Goal: Navigation & Orientation: Go to known website

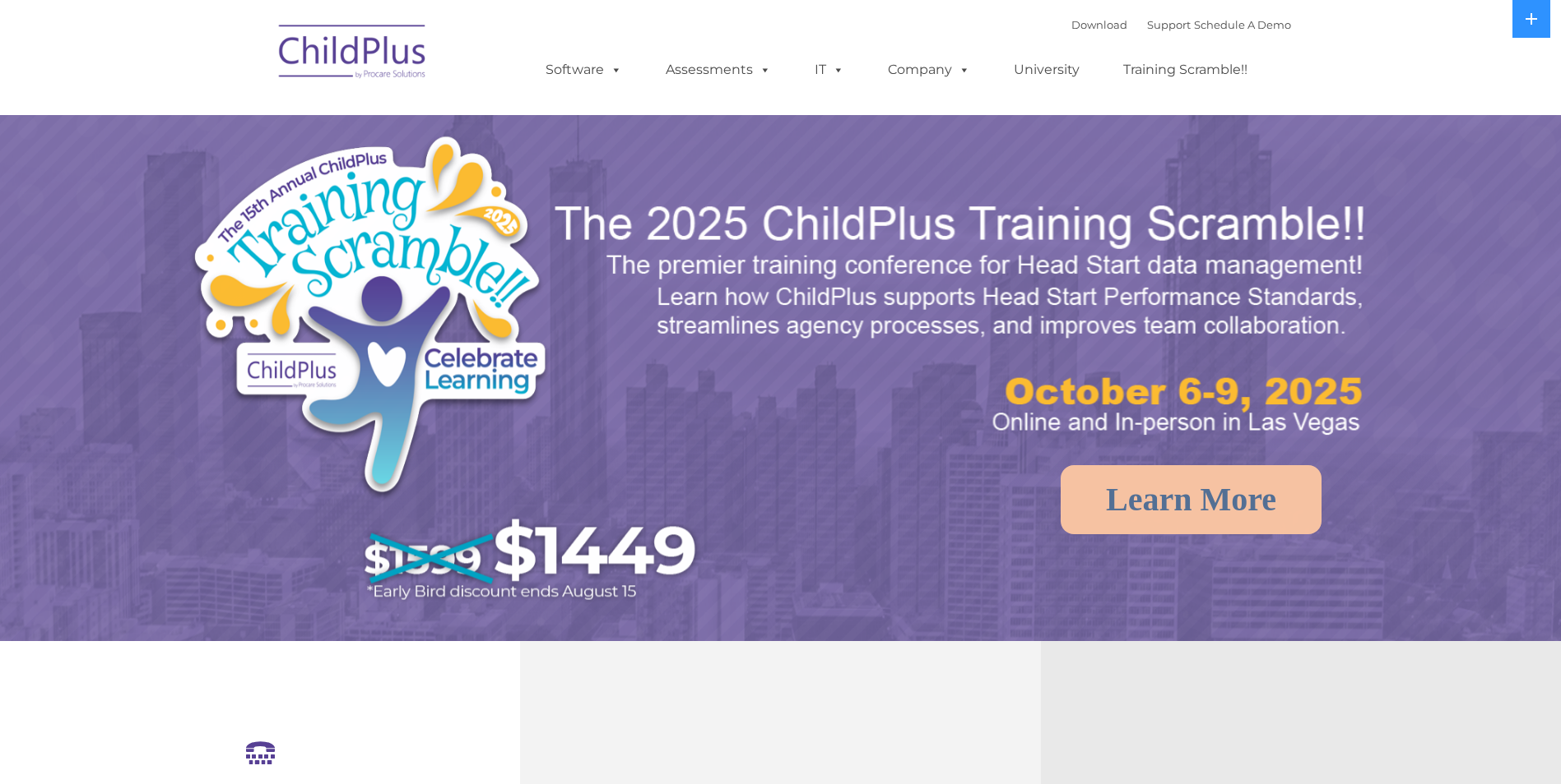
select select "MEDIUM"
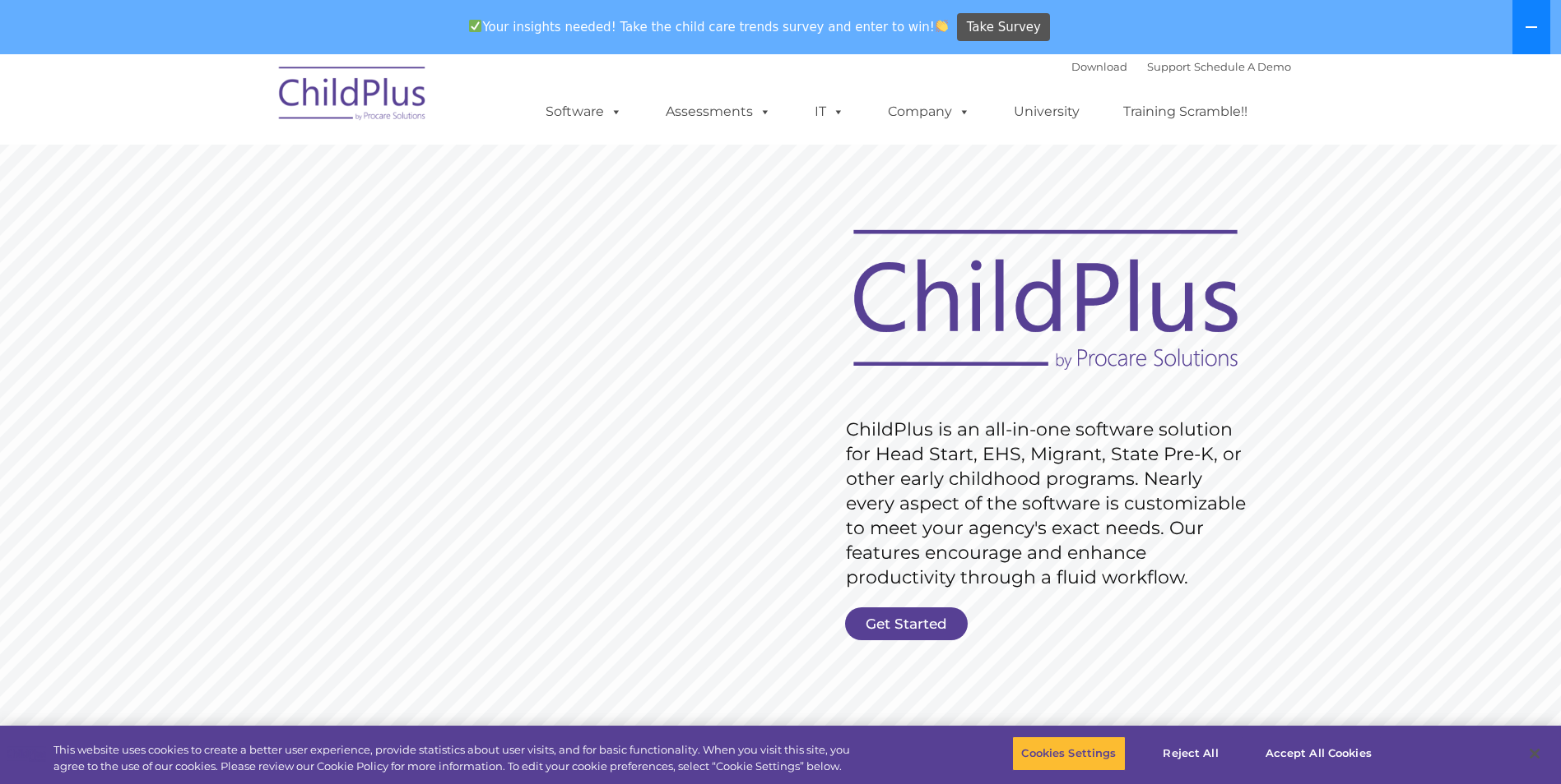
click at [1533, 20] on button at bounding box center [1531, 27] width 38 height 55
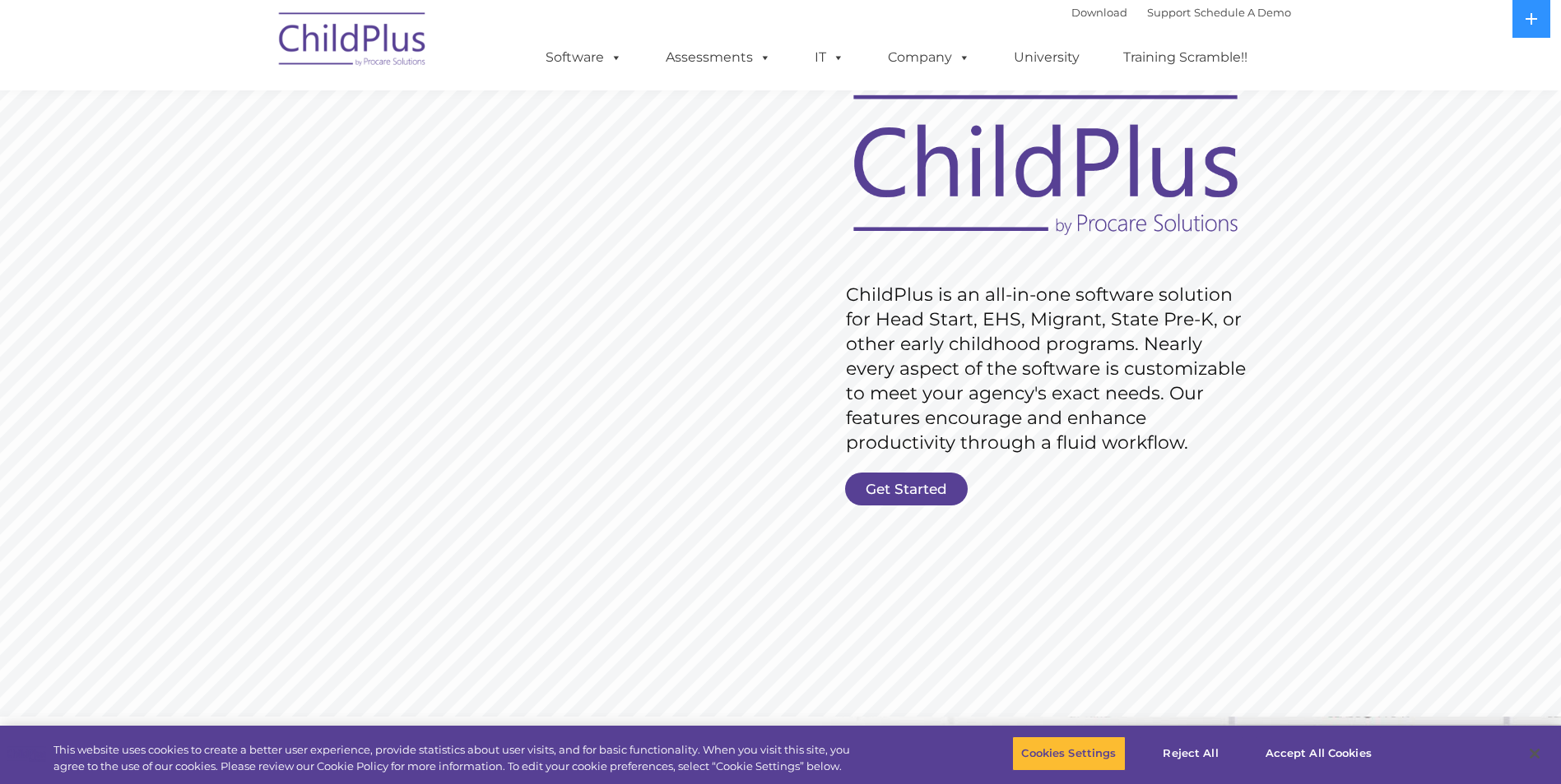
scroll to position [83, 0]
click at [1305, 755] on button "Accept All Cookies" at bounding box center [1318, 753] width 124 height 35
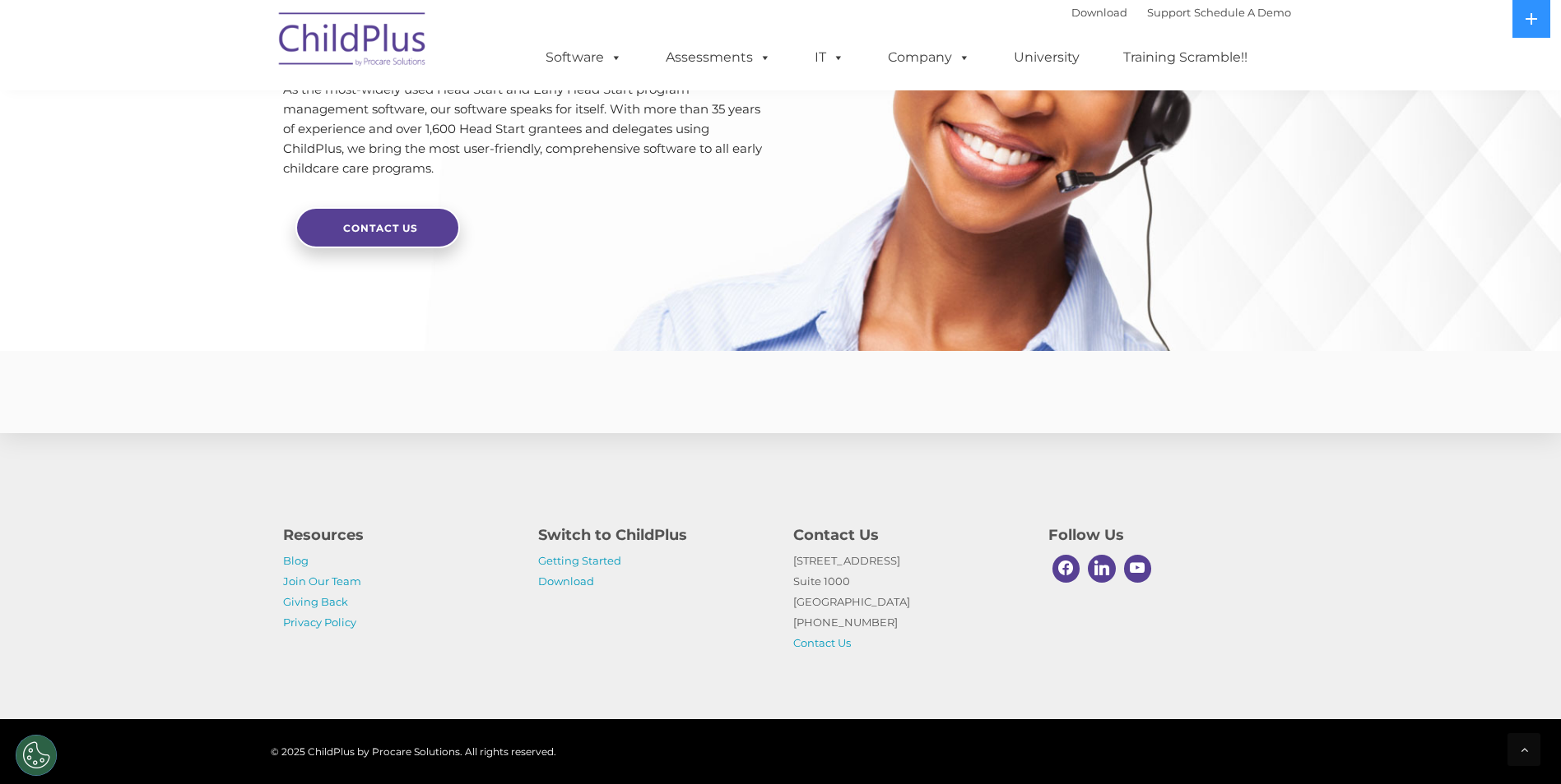
scroll to position [0, 0]
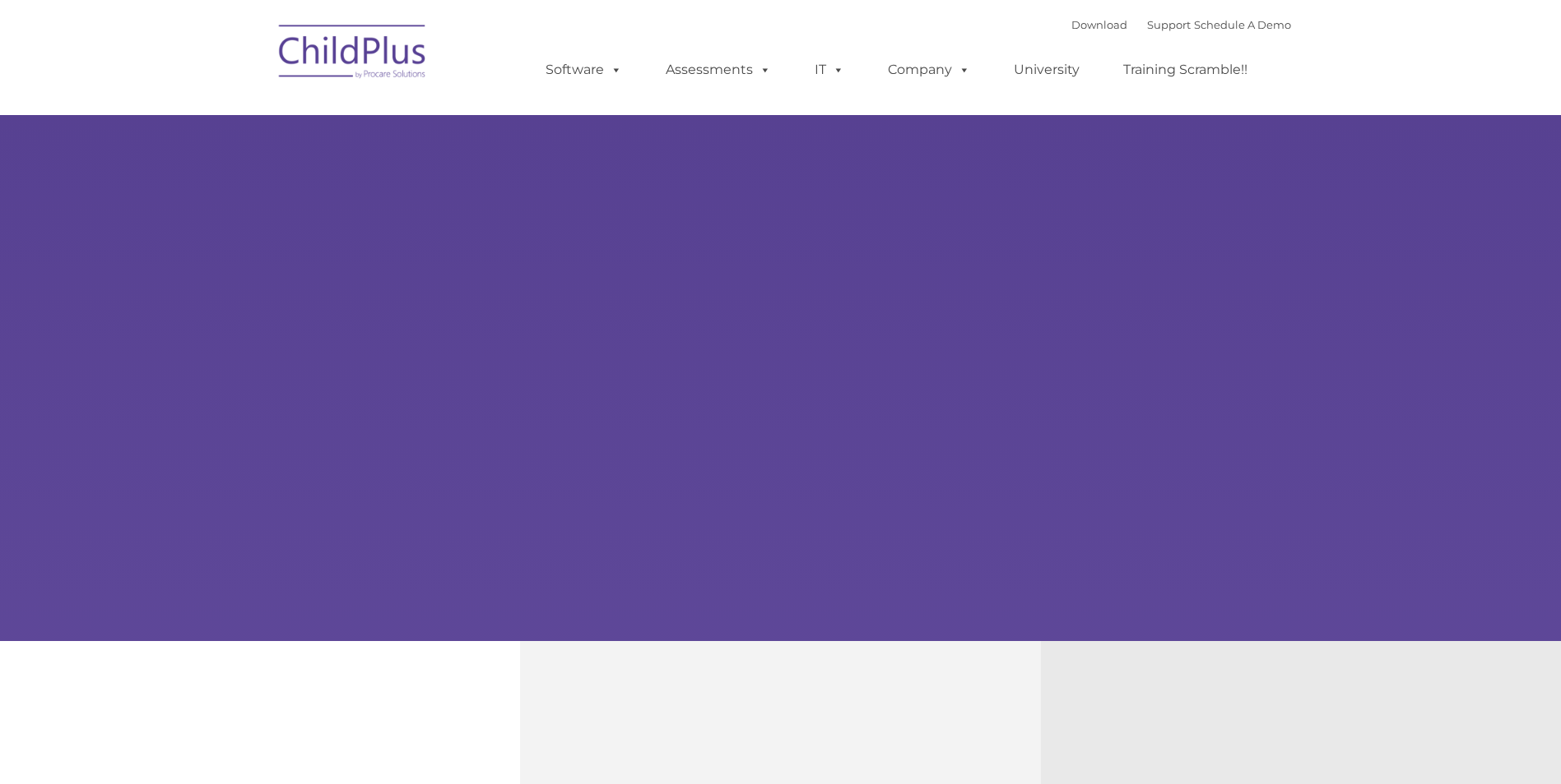
type input ""
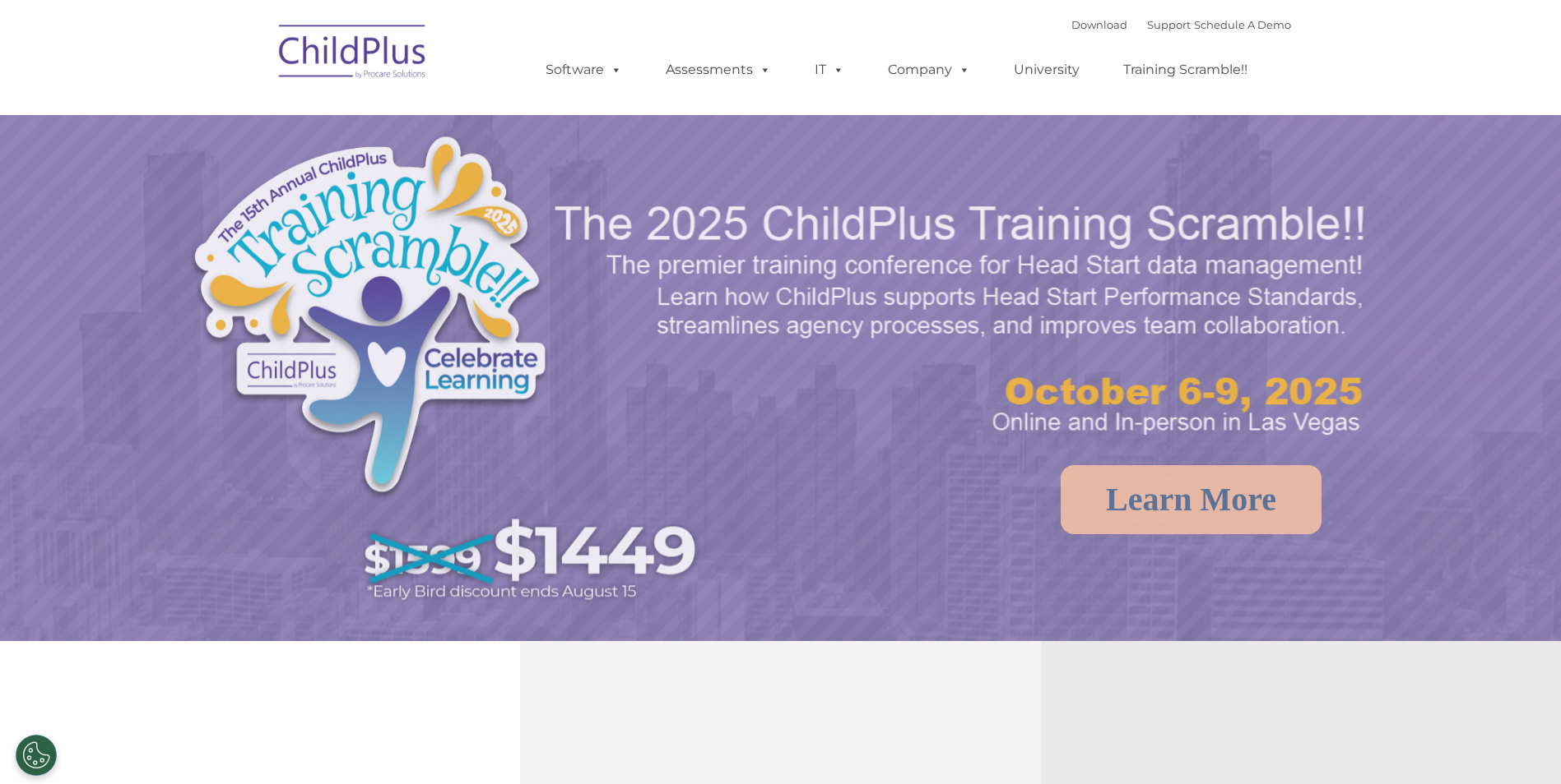
select select "MEDIUM"
